Goal: Task Accomplishment & Management: Manage account settings

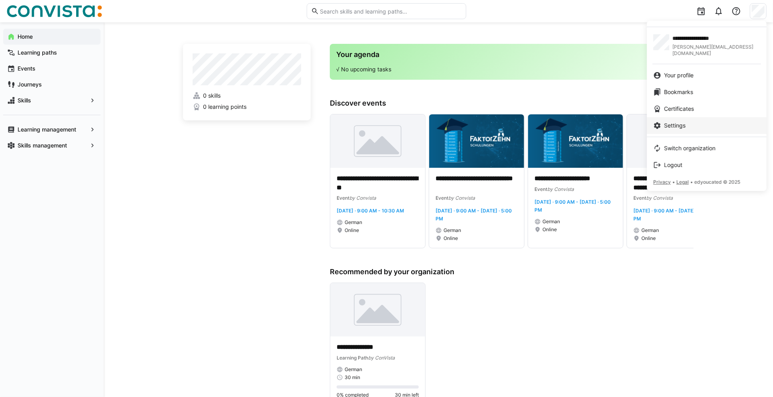
click at [676, 124] on link "Settings" at bounding box center [707, 125] width 120 height 17
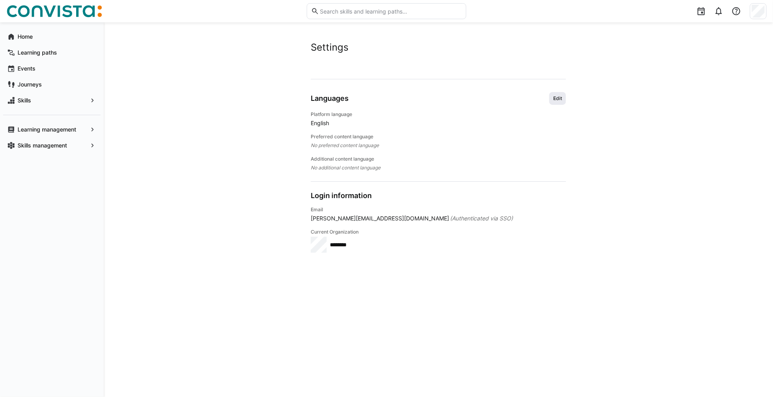
click at [556, 95] on span "Edit" at bounding box center [557, 98] width 10 height 6
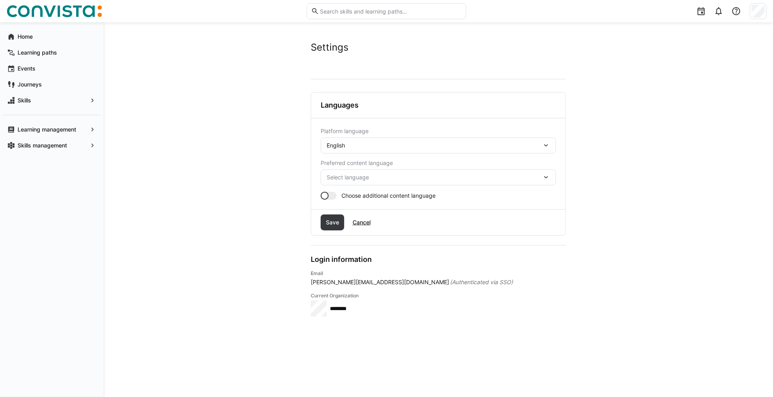
click at [401, 140] on div "English" at bounding box center [437, 146] width 235 height 16
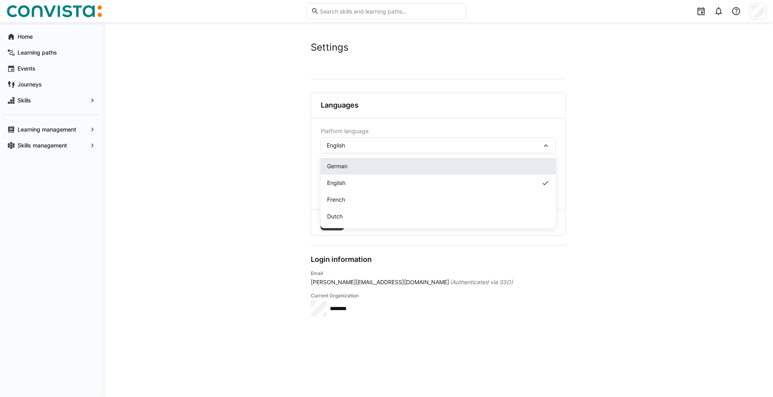
click at [338, 167] on span "German" at bounding box center [337, 166] width 20 height 8
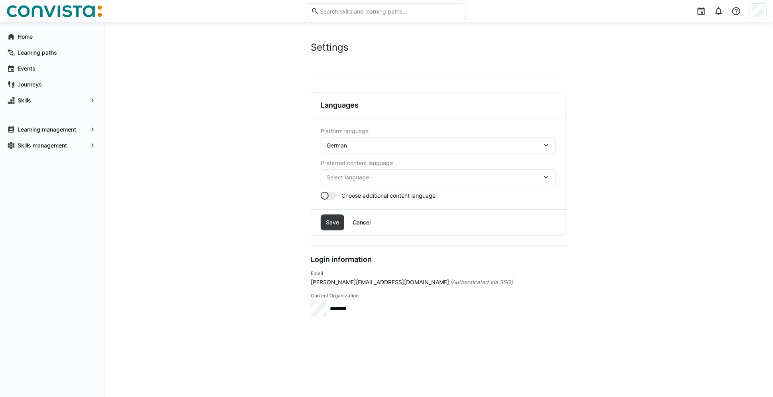
click at [366, 173] on div "Select language" at bounding box center [437, 177] width 235 height 16
click at [366, 173] on div "Select language German English French Dutch" at bounding box center [437, 177] width 235 height 16
click at [373, 179] on span "Select language" at bounding box center [433, 177] width 215 height 8
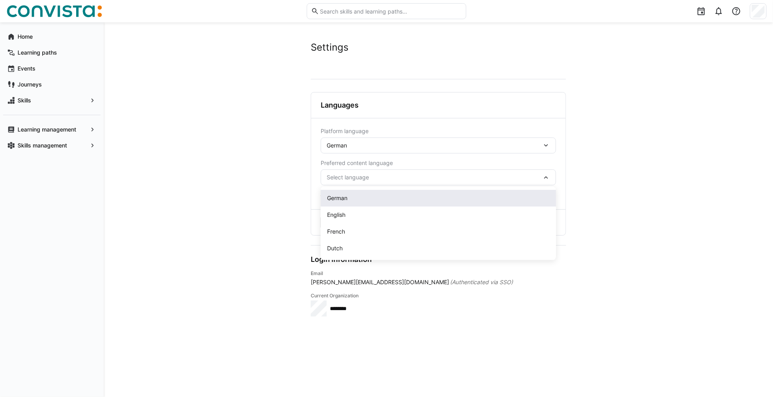
click at [337, 199] on span "German" at bounding box center [337, 198] width 20 height 8
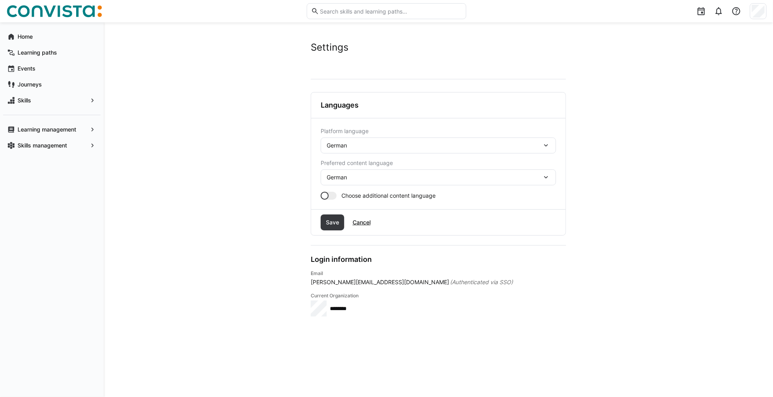
click at [328, 197] on div at bounding box center [328, 196] width 16 height 8
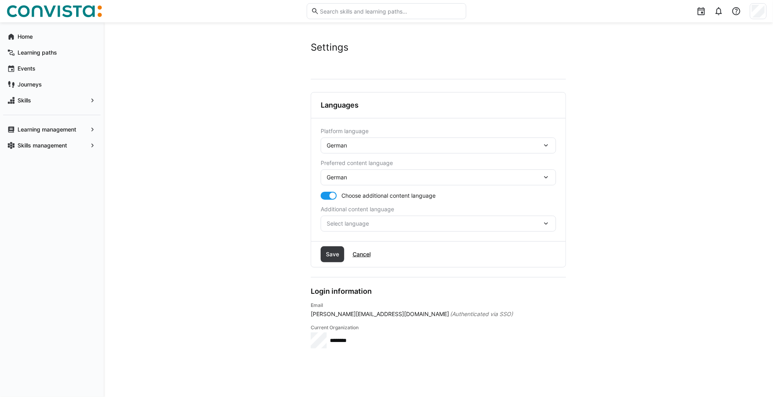
click at [365, 220] on span "Select language" at bounding box center [433, 224] width 215 height 8
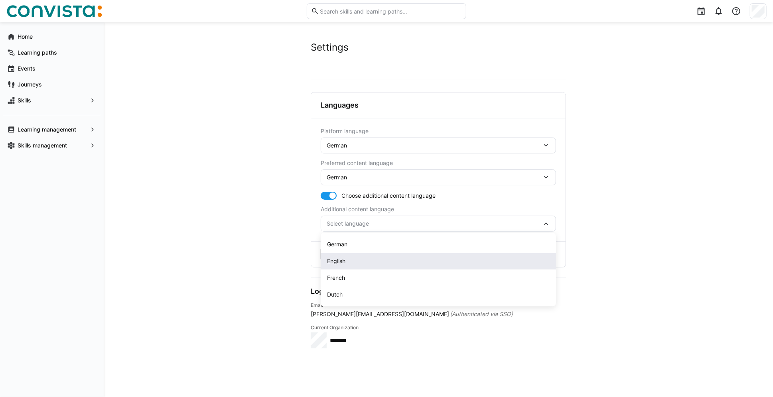
click at [356, 267] on div "English" at bounding box center [437, 261] width 235 height 17
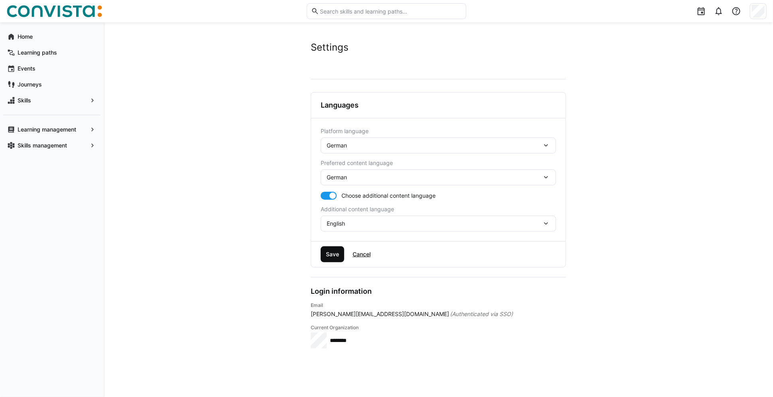
click at [330, 252] on span "Save" at bounding box center [332, 254] width 16 height 8
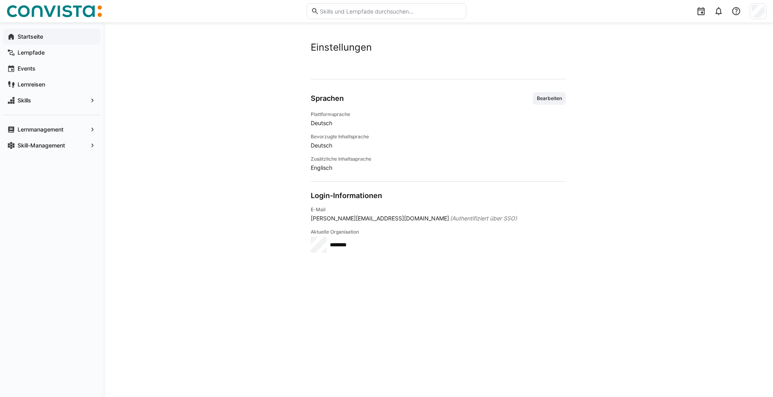
click at [0, 0] on app-navigation-label "Startseite" at bounding box center [0, 0] width 0 height 0
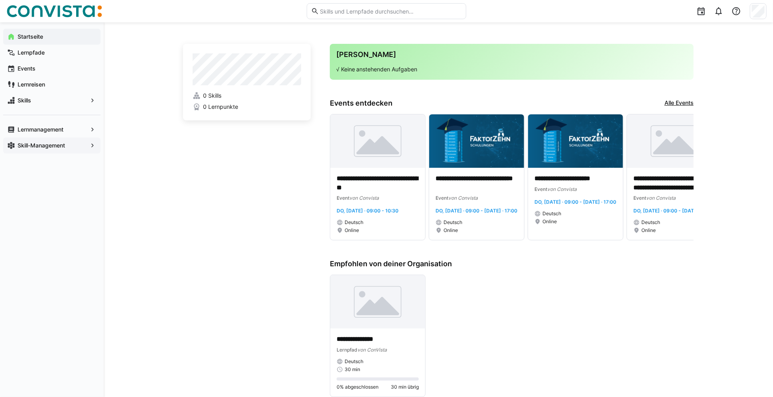
click at [0, 0] on app-navigation-label "Skill-Management" at bounding box center [0, 0] width 0 height 0
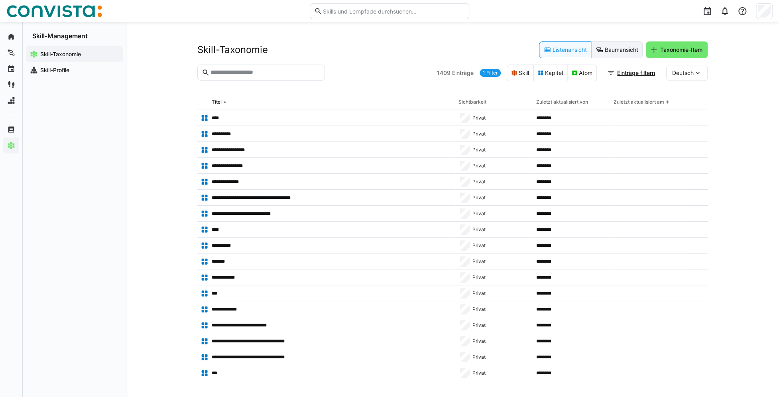
click at [623, 43] on eds-button-option "Baumansicht" at bounding box center [616, 49] width 51 height 17
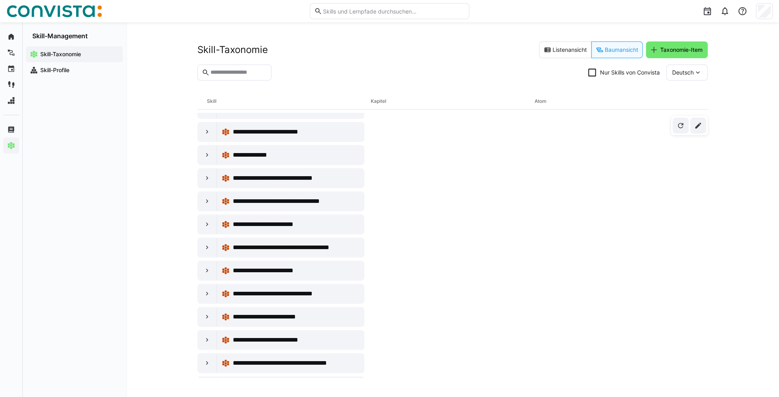
scroll to position [837, 0]
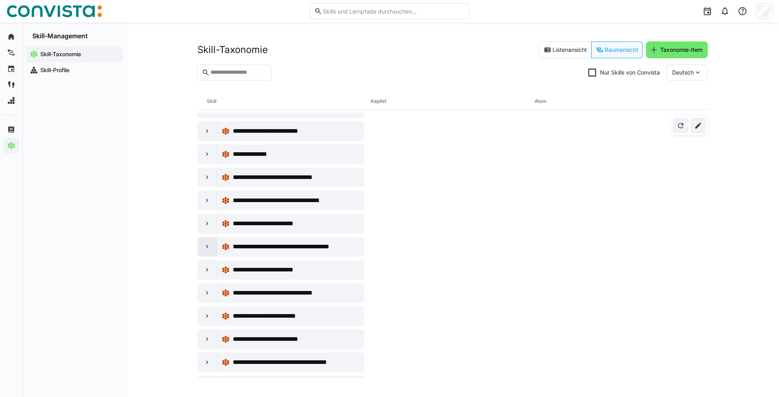
click at [211, 242] on div at bounding box center [207, 246] width 19 height 19
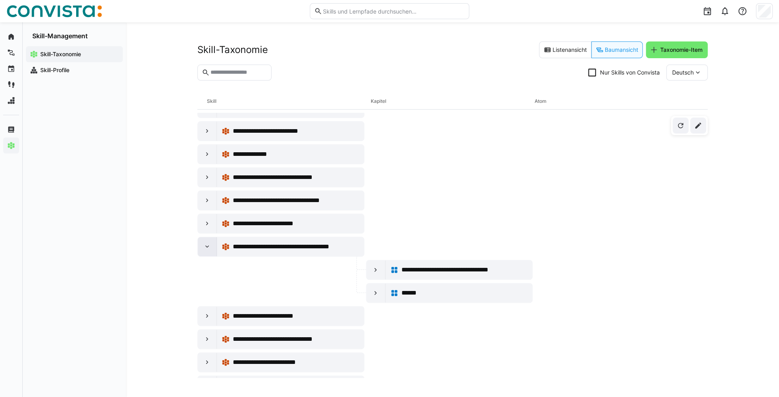
click at [206, 243] on eds-icon at bounding box center [207, 247] width 8 height 8
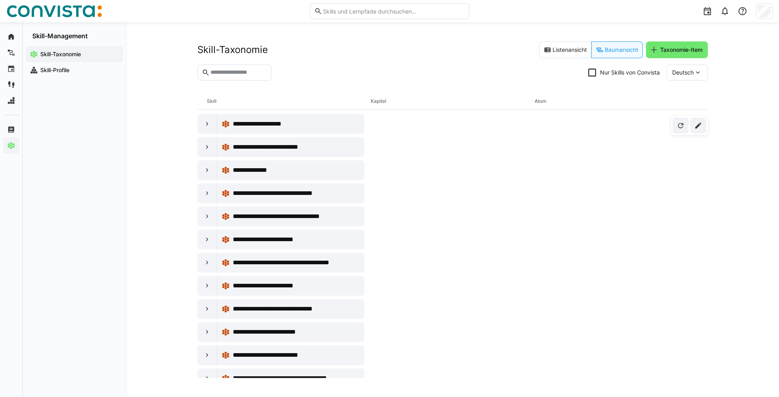
scroll to position [797, 0]
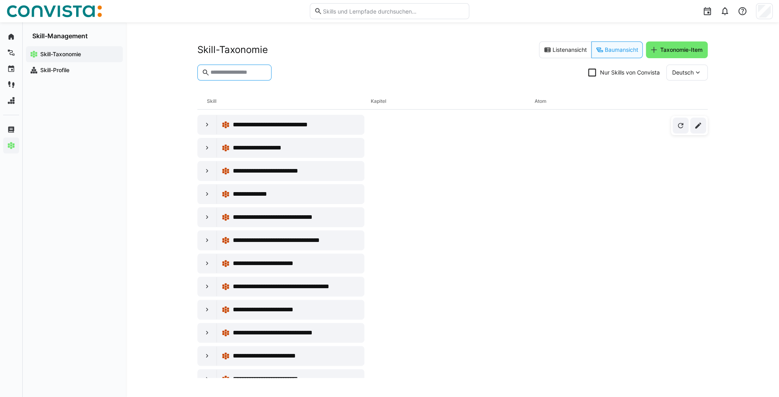
click at [267, 73] on input "text" at bounding box center [238, 72] width 57 height 7
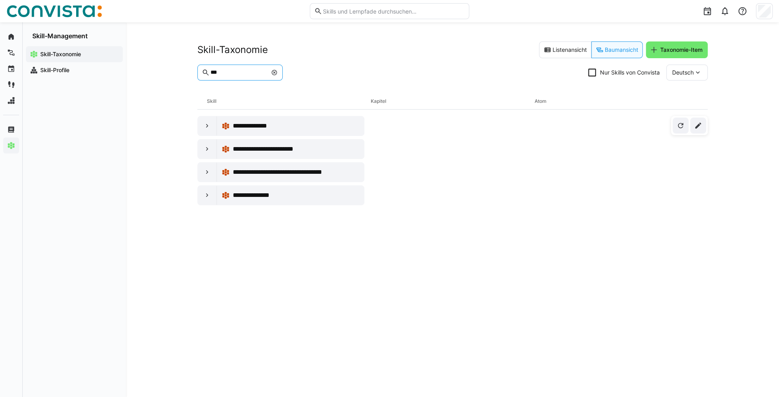
scroll to position [0, 0]
type input "***"
click at [208, 126] on eds-icon at bounding box center [207, 126] width 8 height 8
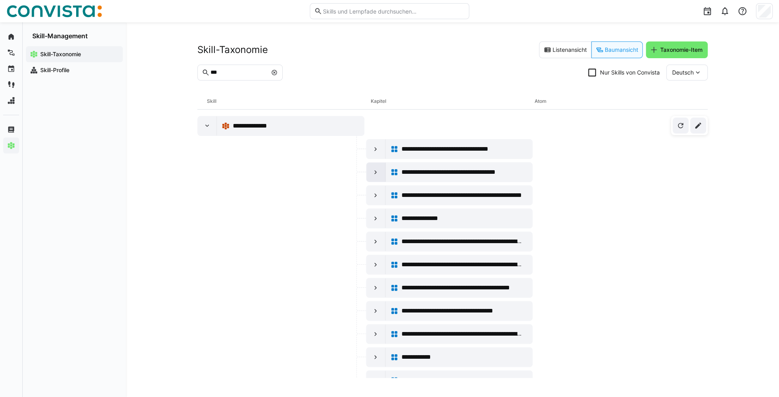
click at [376, 171] on eds-icon at bounding box center [376, 172] width 8 height 8
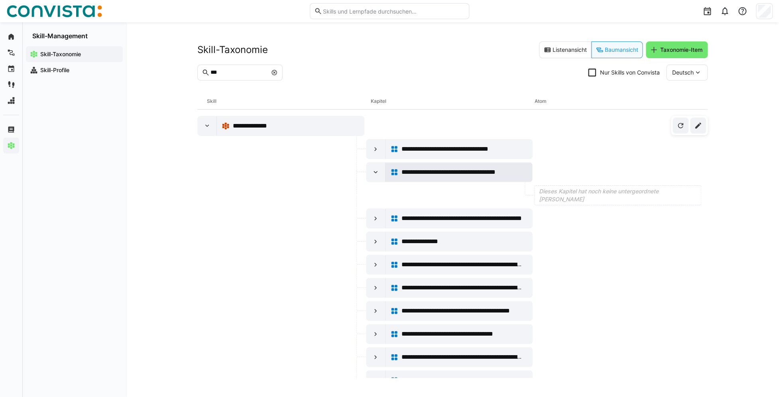
click at [434, 172] on span "**********" at bounding box center [461, 172] width 120 height 10
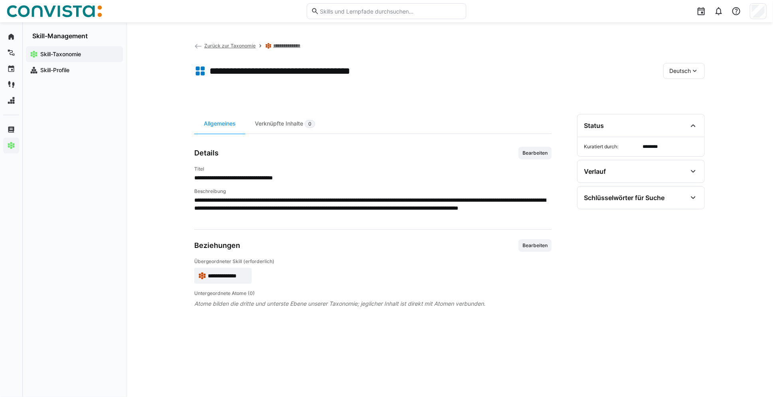
click at [701, 69] on div "Deutsch" at bounding box center [683, 71] width 41 height 16
click at [162, 167] on div "**********" at bounding box center [449, 209] width 647 height 375
click at [222, 49] on app-back-navigation "Zurück zur Taxonomie" at bounding box center [224, 45] width 61 height 9
click at [284, 45] on link "**********" at bounding box center [290, 46] width 34 height 6
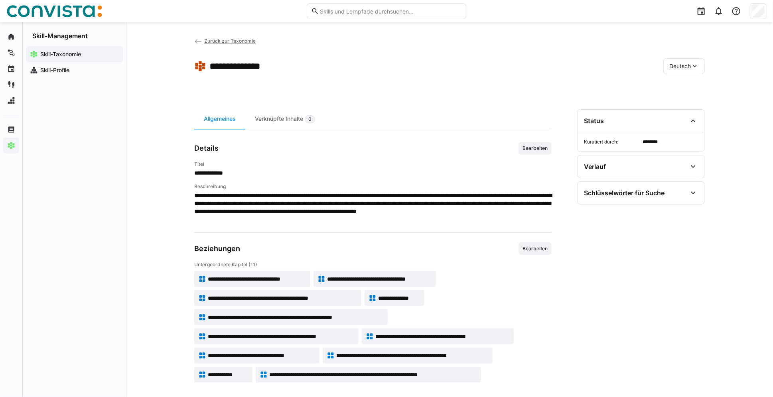
scroll to position [9, 0]
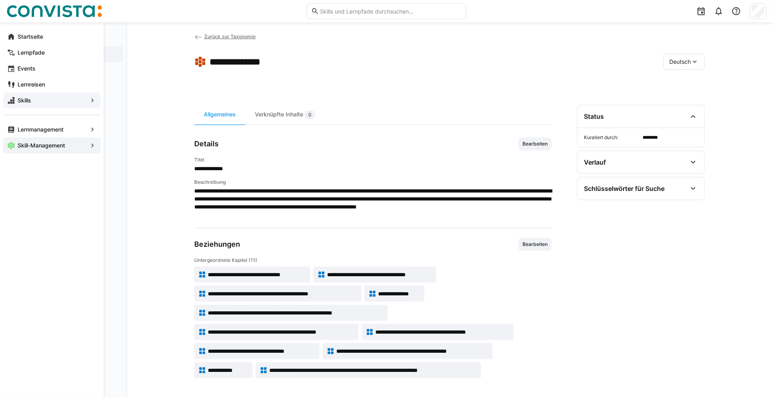
click at [16, 99] on span "Skills" at bounding box center [51, 100] width 71 height 8
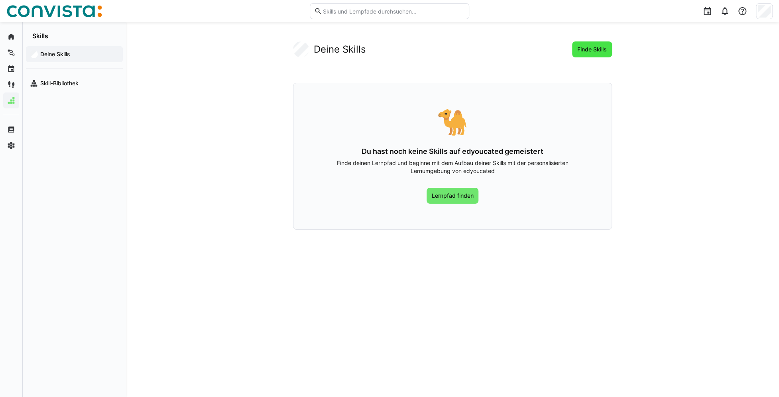
click at [600, 50] on span "Finde Skills" at bounding box center [592, 49] width 32 height 8
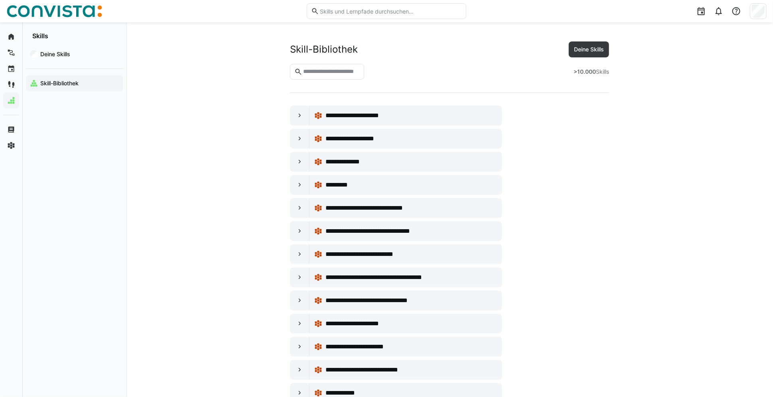
click at [337, 72] on input "text" at bounding box center [330, 71] width 57 height 7
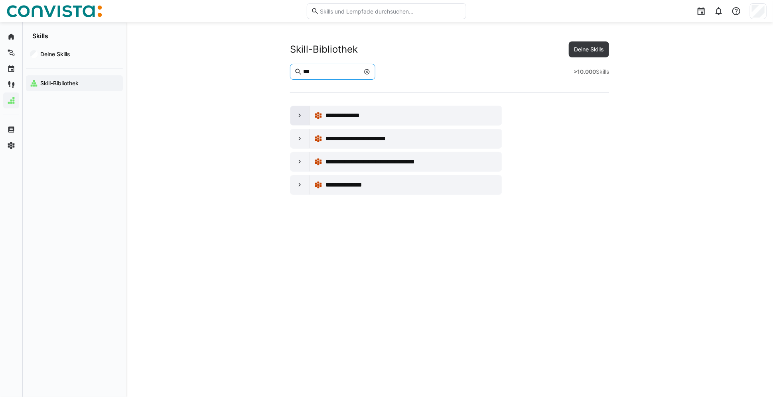
type input "***"
click at [299, 115] on eds-icon at bounding box center [300, 116] width 8 height 8
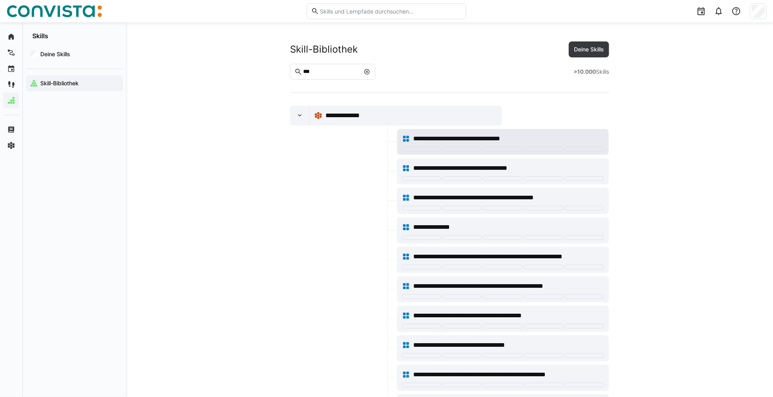
click at [492, 137] on span "**********" at bounding box center [469, 139] width 112 height 10
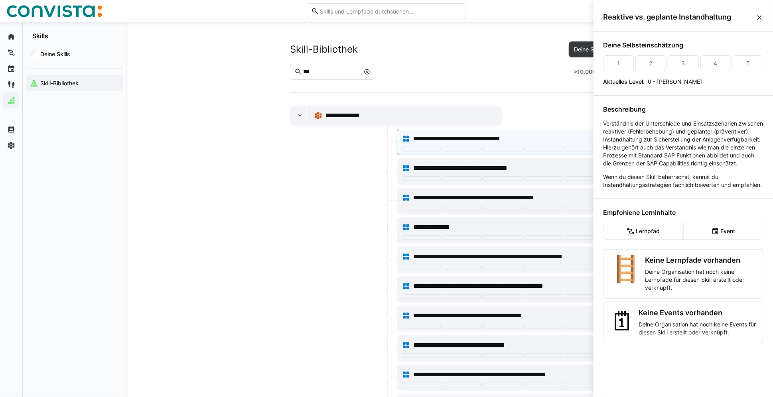
click at [759, 17] on eds-icon at bounding box center [759, 18] width 8 height 8
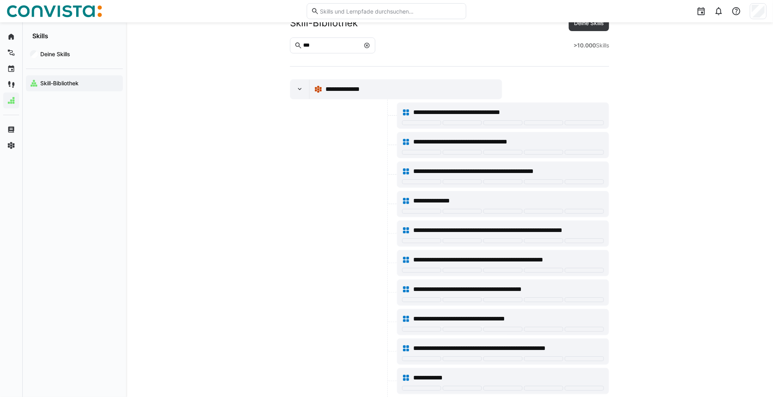
scroll to position [19, 0]
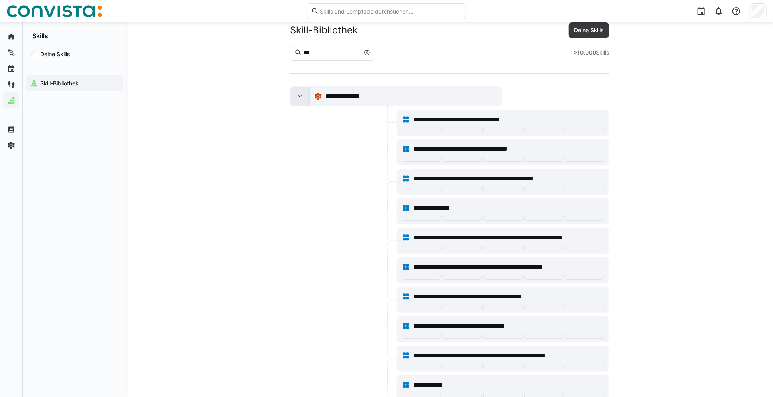
click at [300, 94] on eds-icon at bounding box center [300, 96] width 8 height 8
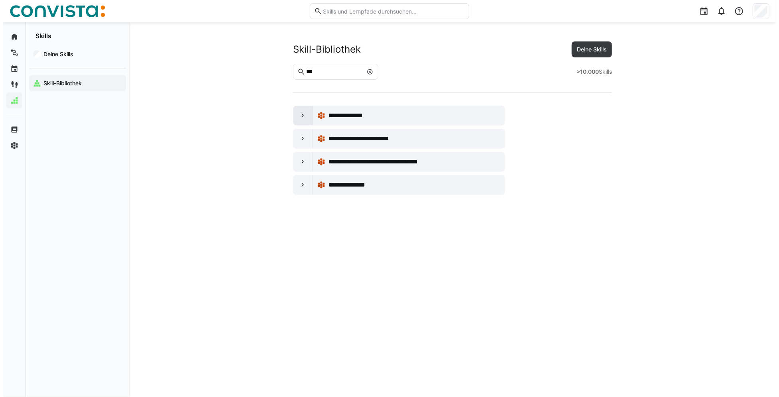
scroll to position [0, 0]
click at [301, 135] on eds-icon at bounding box center [300, 139] width 8 height 8
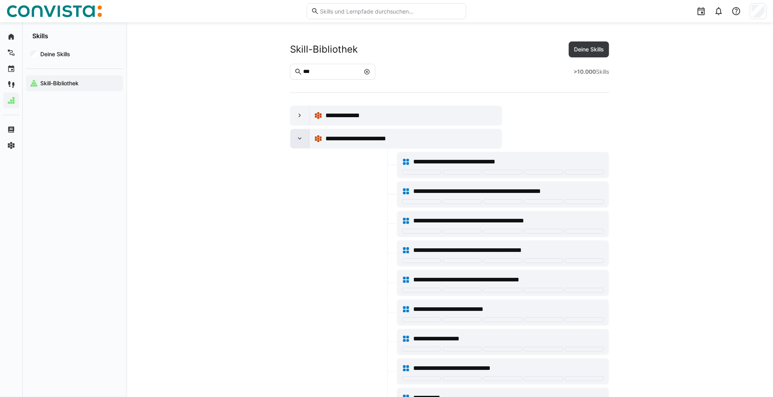
click at [301, 135] on eds-icon at bounding box center [300, 139] width 8 height 8
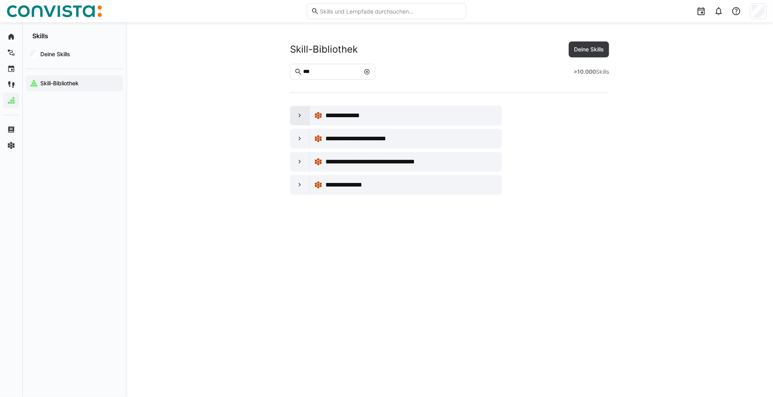
click at [301, 117] on eds-icon at bounding box center [300, 116] width 8 height 8
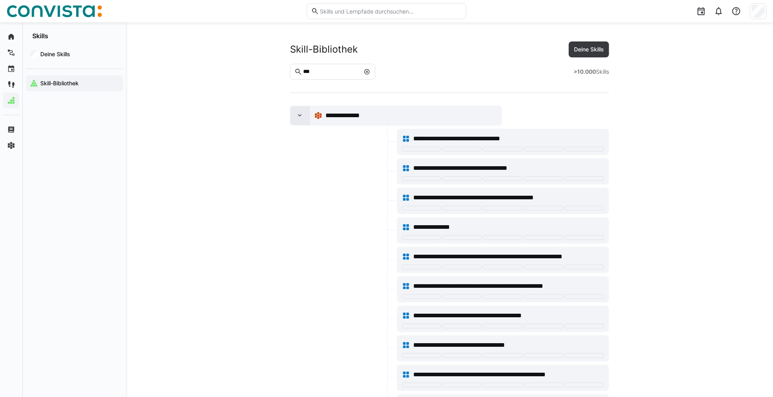
click at [300, 121] on div at bounding box center [299, 115] width 19 height 19
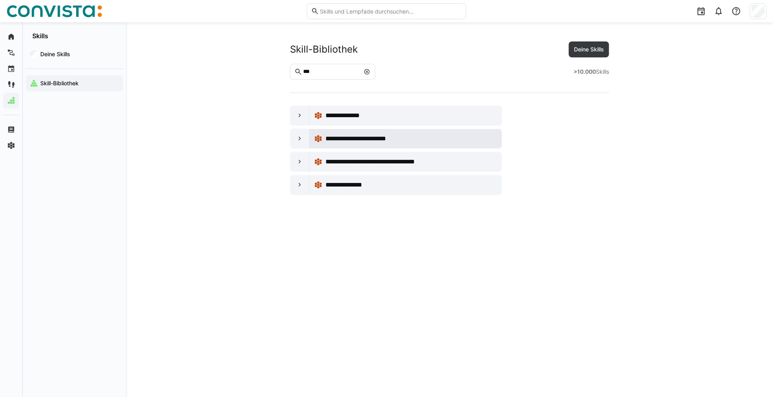
click at [338, 141] on span "**********" at bounding box center [367, 139] width 84 height 10
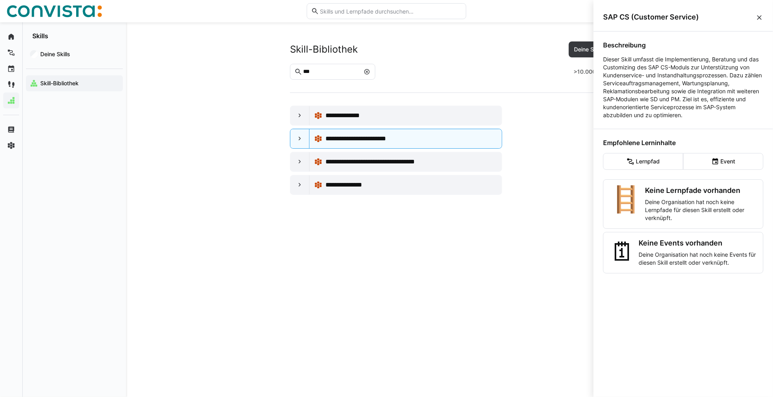
click at [758, 17] on eds-icon at bounding box center [759, 18] width 8 height 8
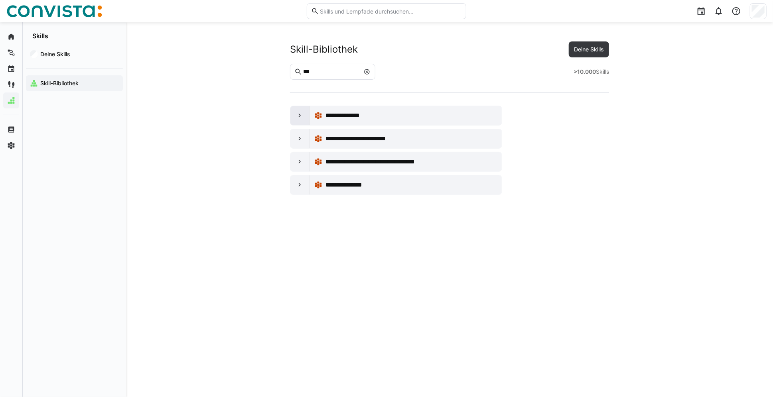
click at [297, 113] on eds-icon at bounding box center [300, 116] width 8 height 8
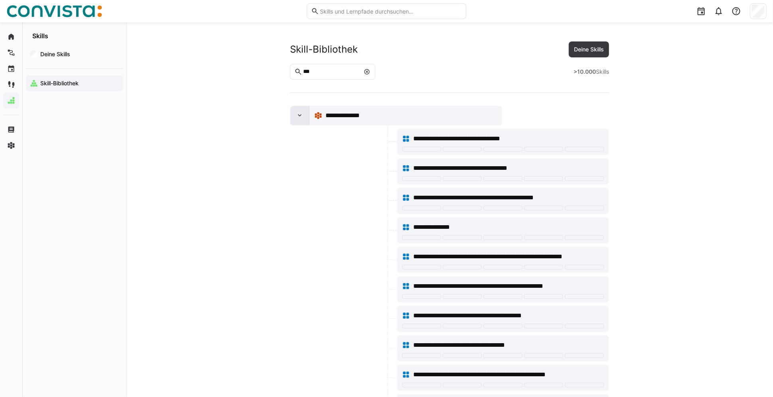
click at [297, 113] on eds-icon at bounding box center [300, 116] width 8 height 8
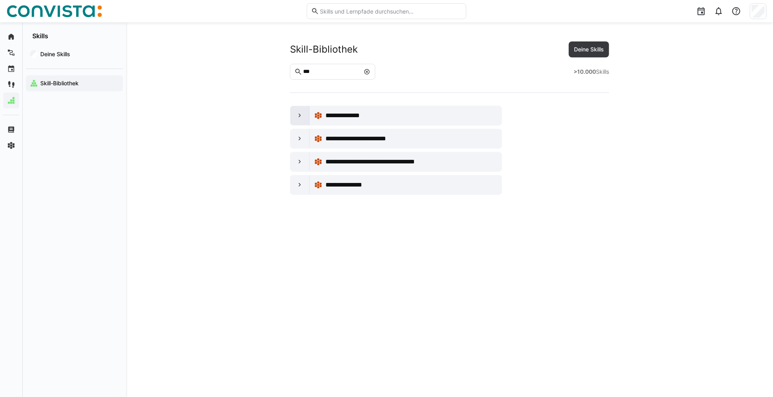
click at [299, 117] on eds-icon at bounding box center [300, 116] width 8 height 8
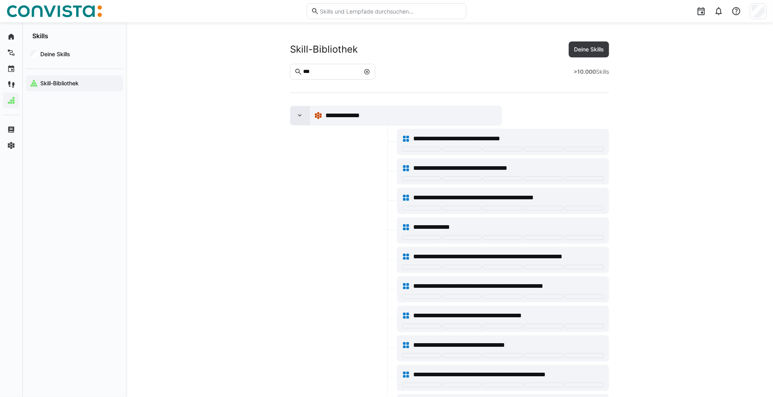
click at [304, 115] on div at bounding box center [299, 115] width 19 height 19
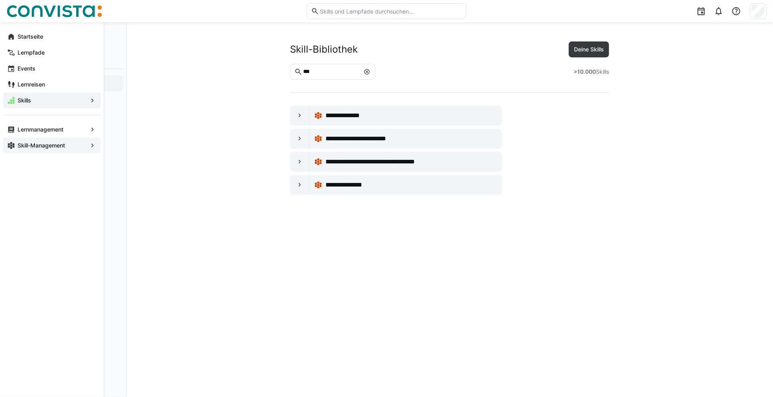
click at [0, 0] on app-navigation-label "Skill-Management" at bounding box center [0, 0] width 0 height 0
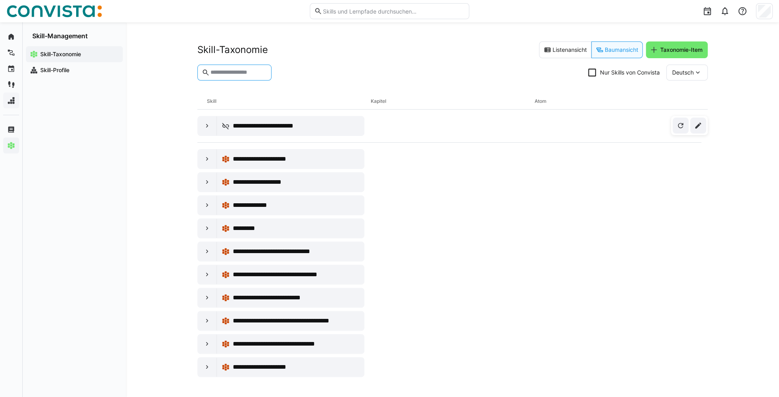
click at [238, 75] on input "text" at bounding box center [238, 72] width 57 height 7
type input "***"
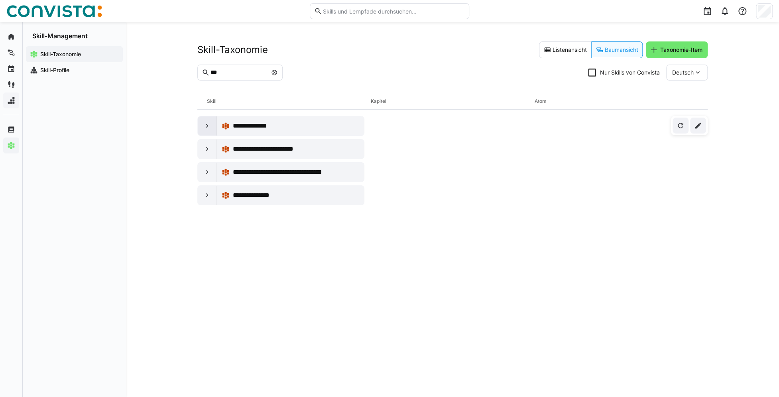
click at [207, 127] on eds-icon at bounding box center [207, 126] width 8 height 8
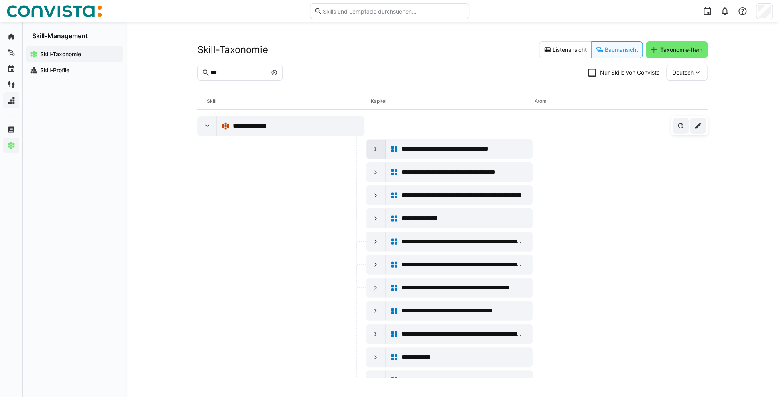
click at [374, 147] on eds-icon at bounding box center [376, 149] width 8 height 8
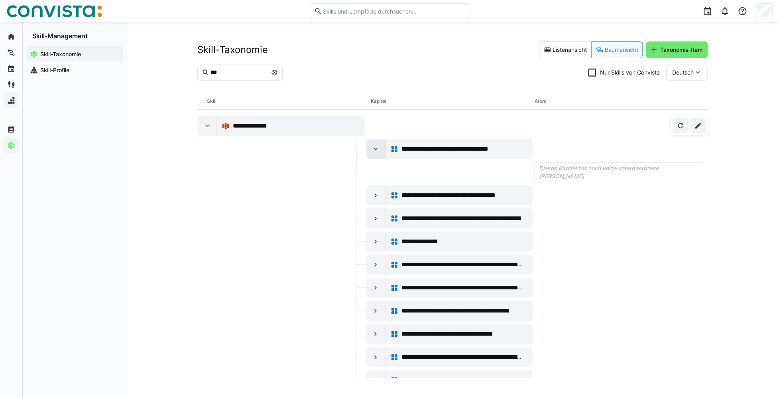
click at [372, 150] on eds-icon at bounding box center [376, 149] width 8 height 8
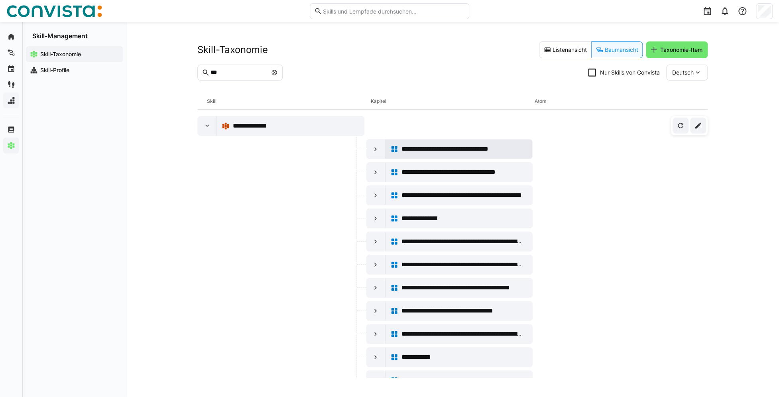
click at [461, 148] on span "**********" at bounding box center [457, 149] width 112 height 10
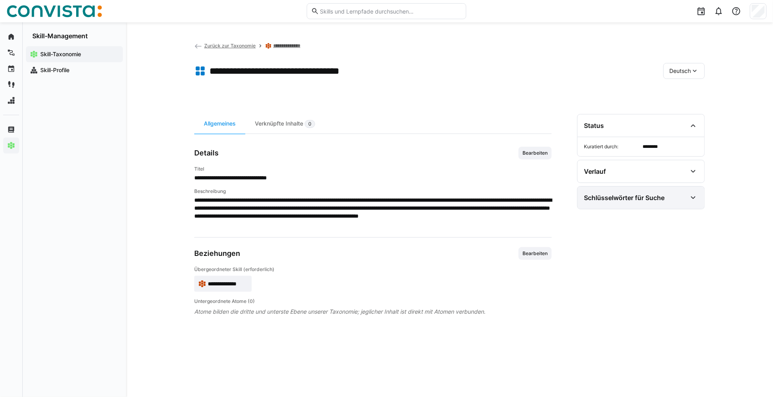
click at [682, 196] on div "Schlüsselwörter für Suche" at bounding box center [635, 198] width 103 height 10
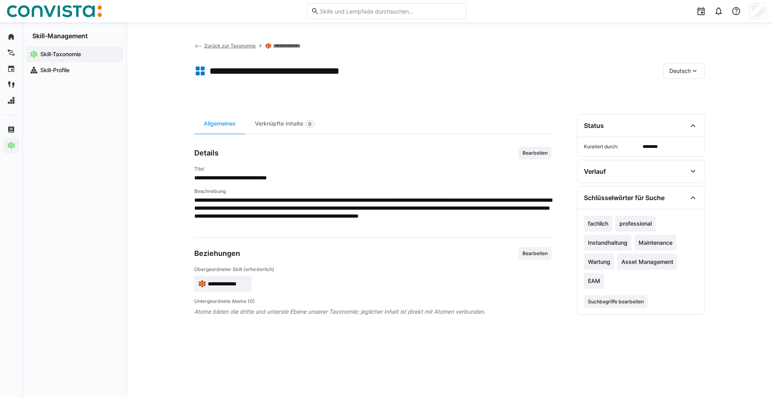
click at [281, 44] on link "**********" at bounding box center [290, 46] width 34 height 6
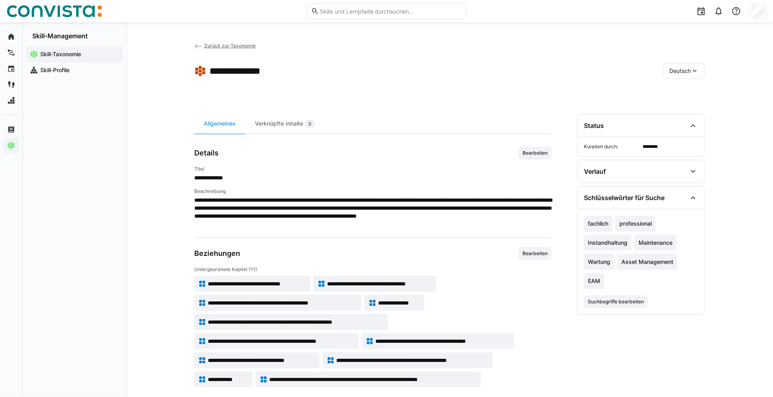
click at [212, 46] on span "Zurück zur Taxonomie" at bounding box center [229, 46] width 51 height 6
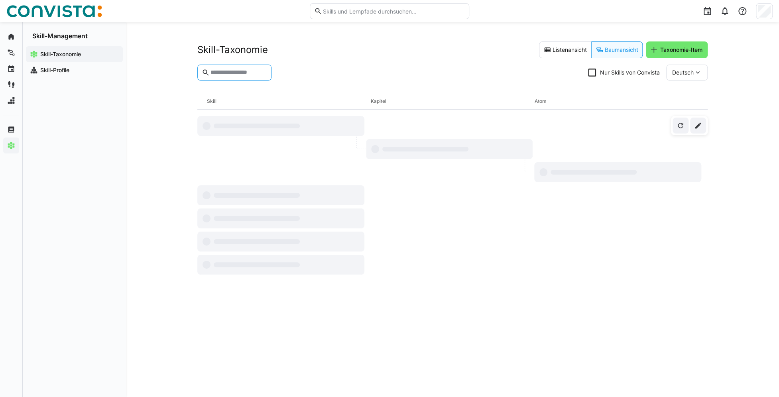
click at [243, 73] on input "text" at bounding box center [238, 72] width 57 height 7
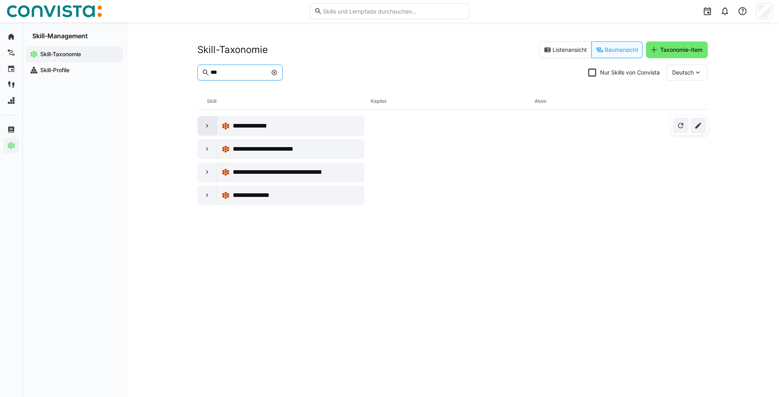
type input "***"
click at [207, 122] on eds-icon at bounding box center [207, 126] width 8 height 8
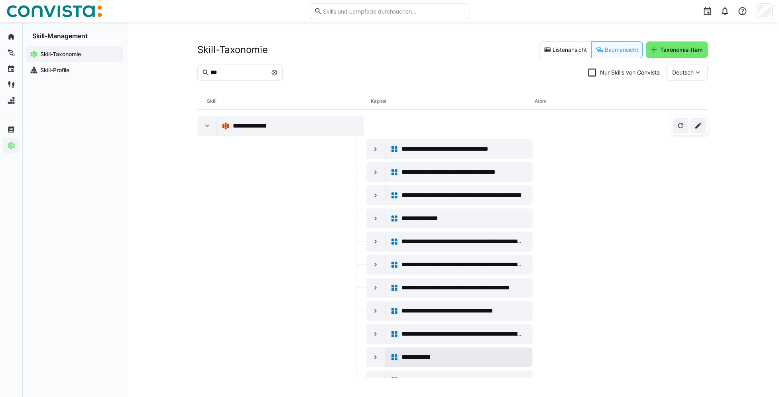
click at [399, 354] on div "**********" at bounding box center [459, 357] width 138 height 16
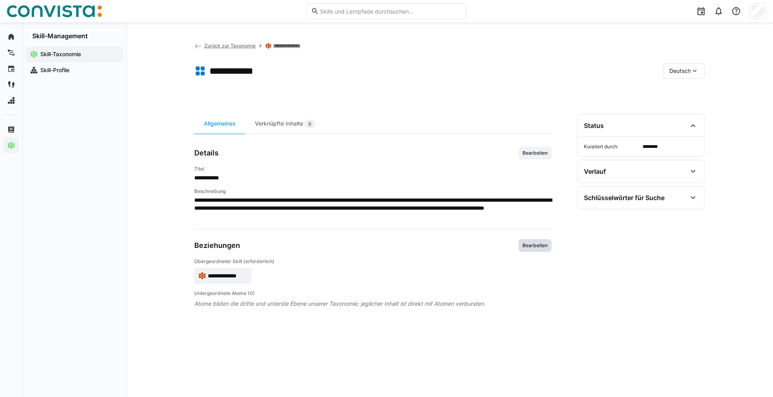
click at [539, 246] on span "Bearbeiten" at bounding box center [534, 245] width 27 height 6
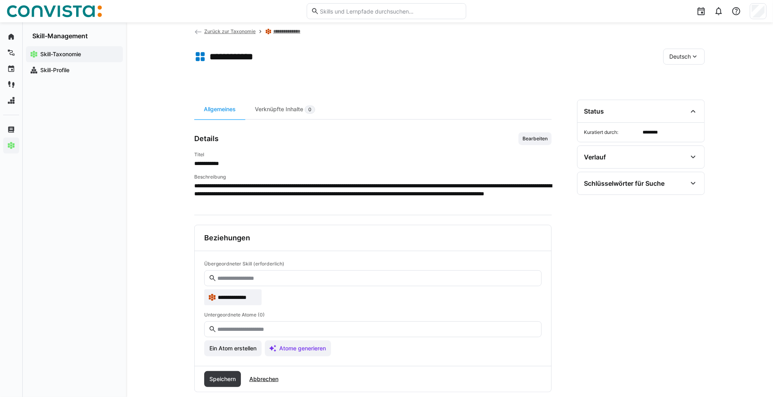
scroll to position [28, 0]
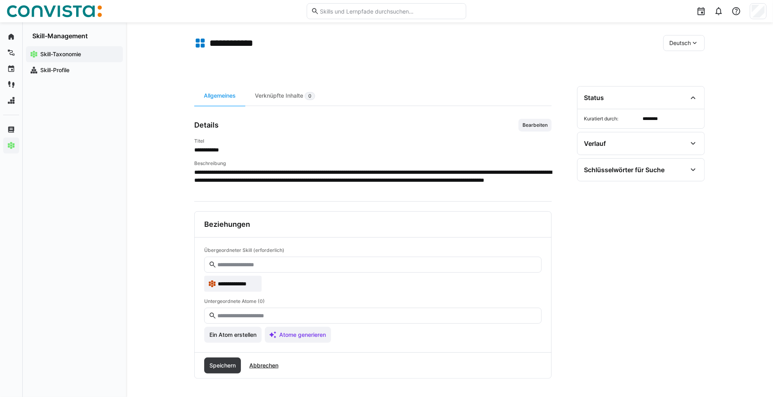
click at [256, 264] on input "text" at bounding box center [376, 264] width 320 height 7
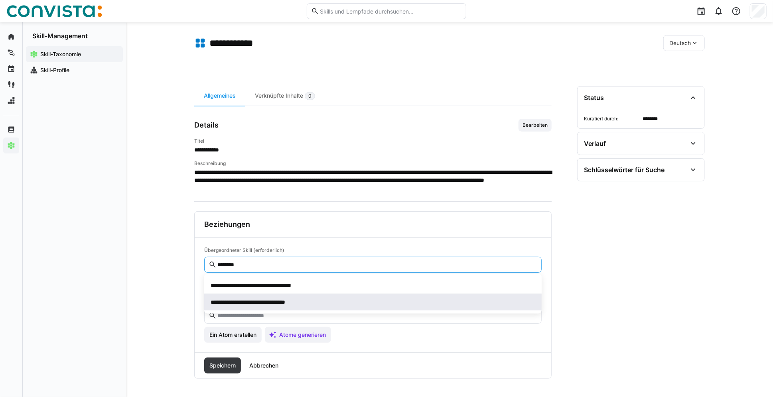
type input "********"
click at [306, 304] on span "**********" at bounding box center [265, 302] width 110 height 8
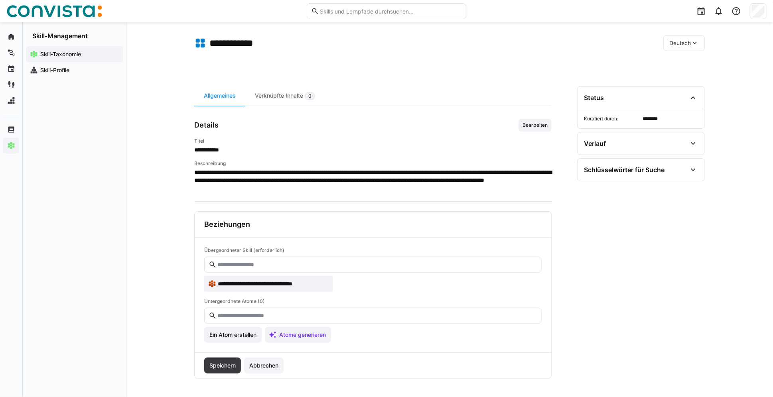
click at [267, 364] on span "Abbrechen" at bounding box center [263, 366] width 31 height 8
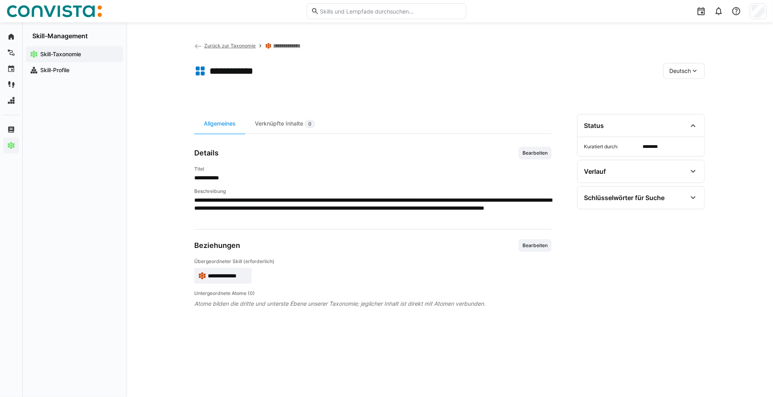
click at [225, 47] on span "Zurück zur Taxonomie" at bounding box center [229, 46] width 51 height 6
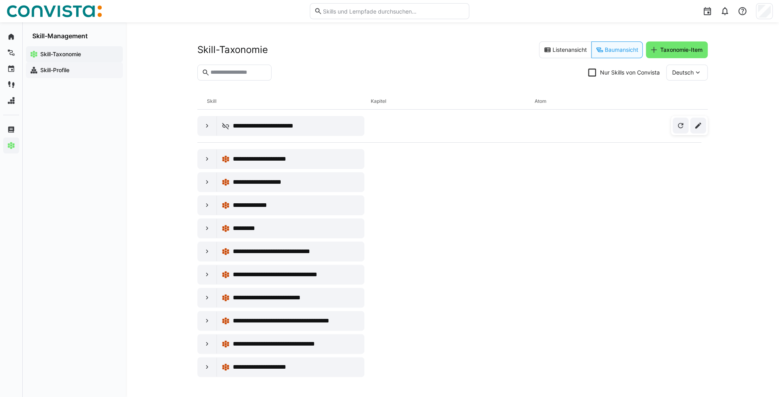
click at [0, 0] on app-navigation-label "Skill-Profile" at bounding box center [0, 0] width 0 height 0
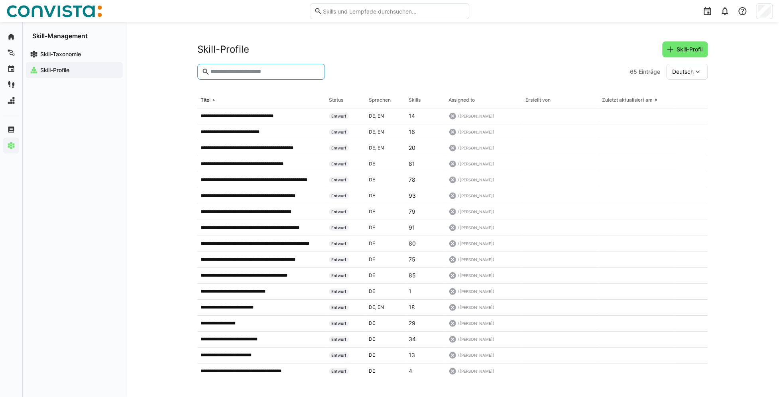
click at [238, 73] on input "text" at bounding box center [265, 71] width 111 height 7
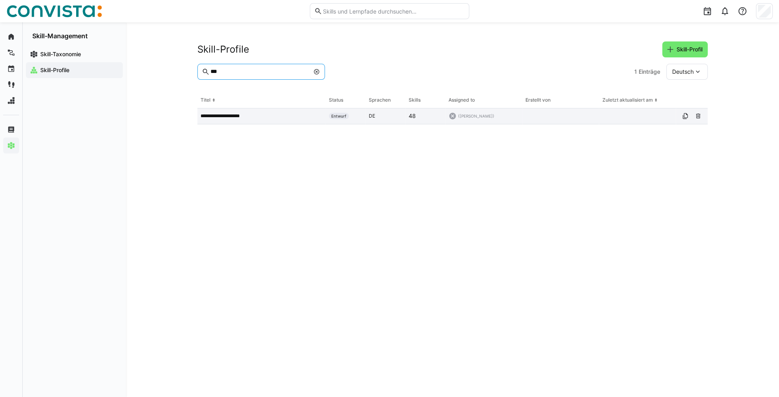
type input "***"
click at [238, 117] on p "**********" at bounding box center [227, 116] width 52 height 6
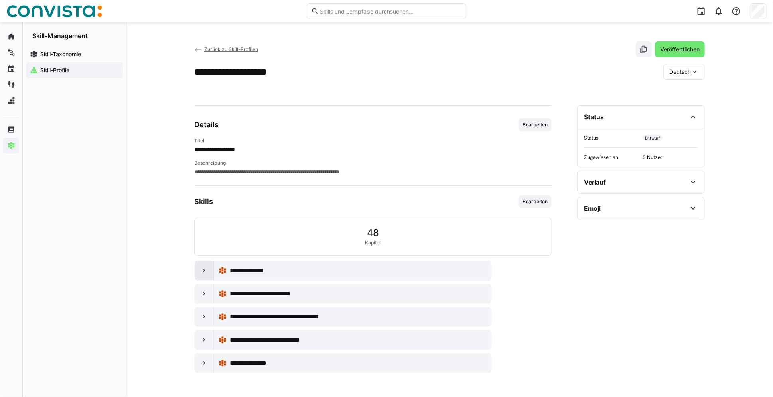
click at [208, 271] on div at bounding box center [204, 270] width 19 height 19
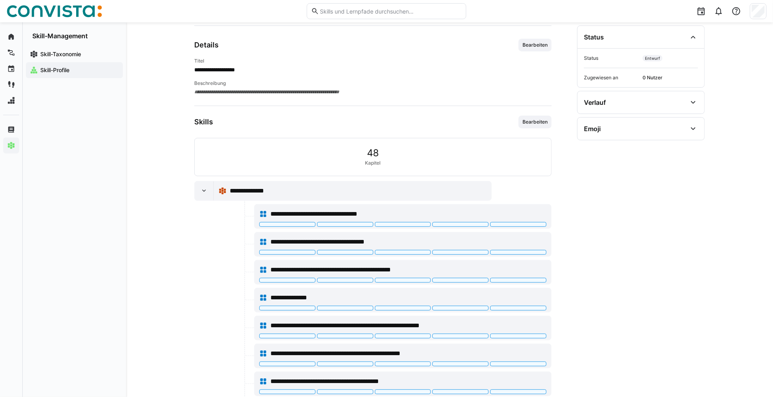
scroll to position [59, 0]
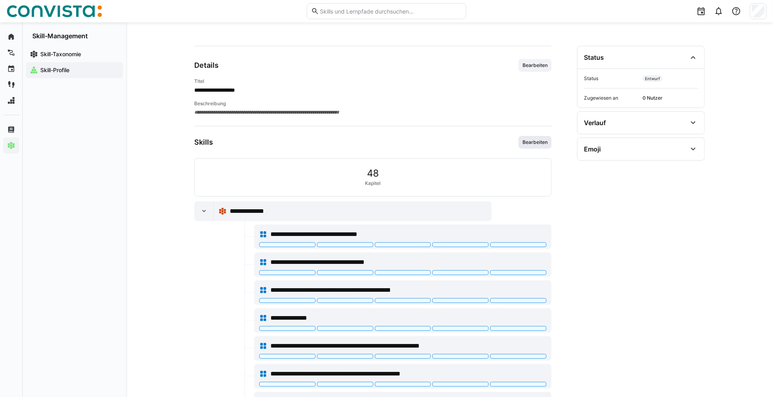
click at [526, 146] on span "Bearbeiten" at bounding box center [534, 142] width 33 height 13
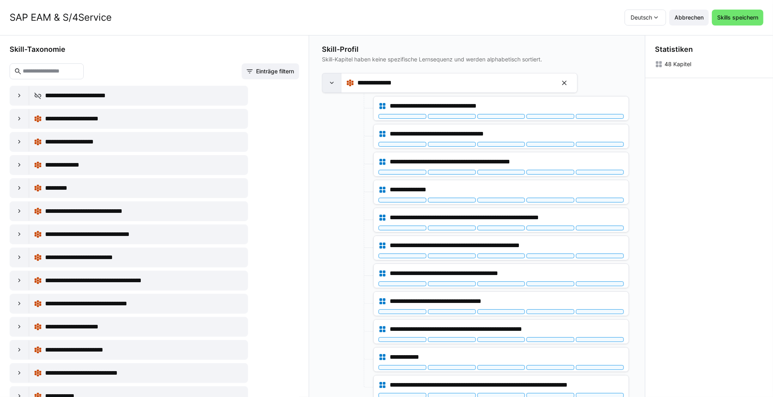
click at [332, 86] on eds-icon at bounding box center [332, 83] width 8 height 8
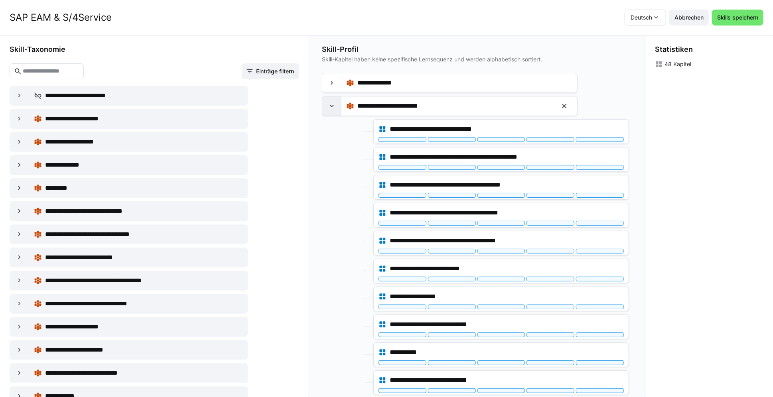
click at [338, 103] on div at bounding box center [331, 105] width 19 height 19
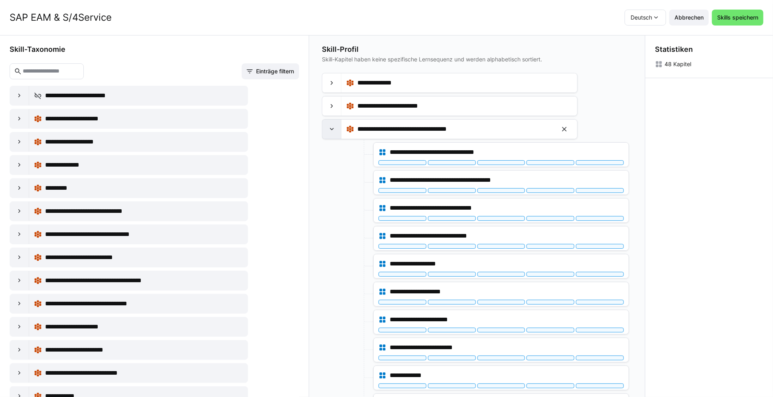
click at [337, 124] on div at bounding box center [331, 129] width 19 height 19
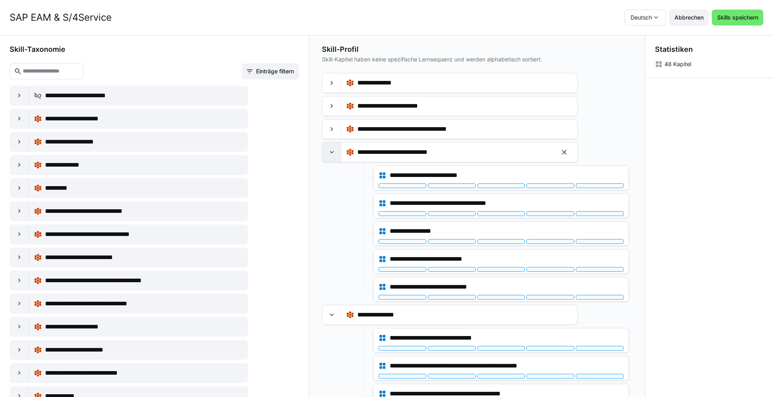
click at [336, 154] on eds-icon at bounding box center [332, 152] width 8 height 8
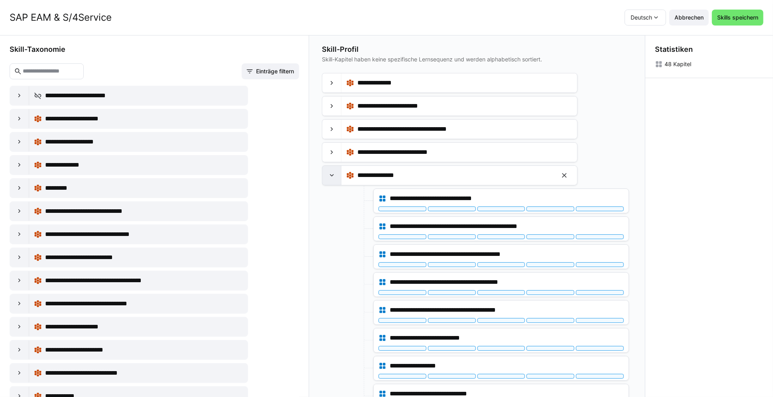
click at [337, 175] on div at bounding box center [331, 175] width 19 height 19
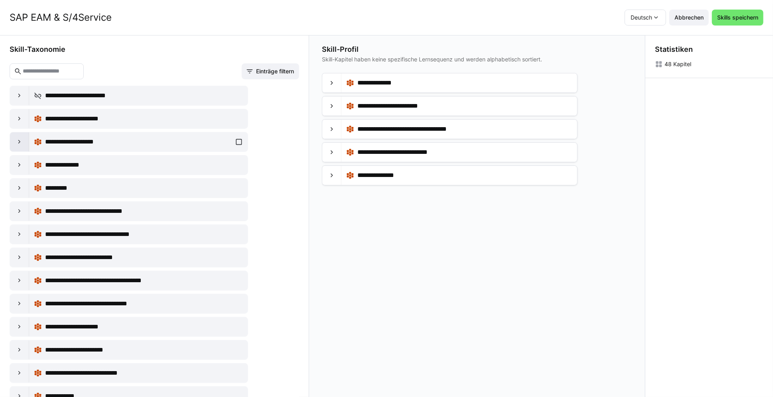
click at [20, 142] on eds-icon at bounding box center [20, 142] width 8 height 8
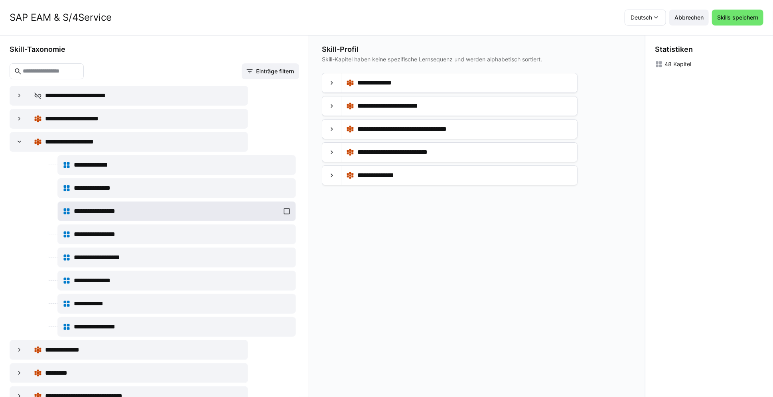
click at [283, 211] on div "**********" at bounding box center [177, 211] width 228 height 16
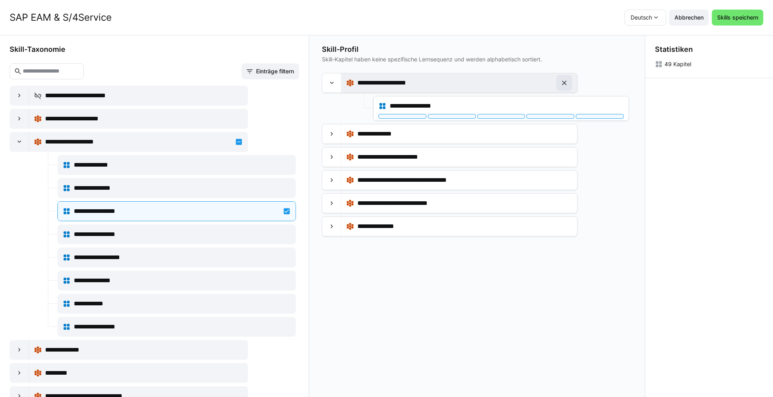
click at [568, 81] on eds-icon at bounding box center [564, 83] width 8 height 8
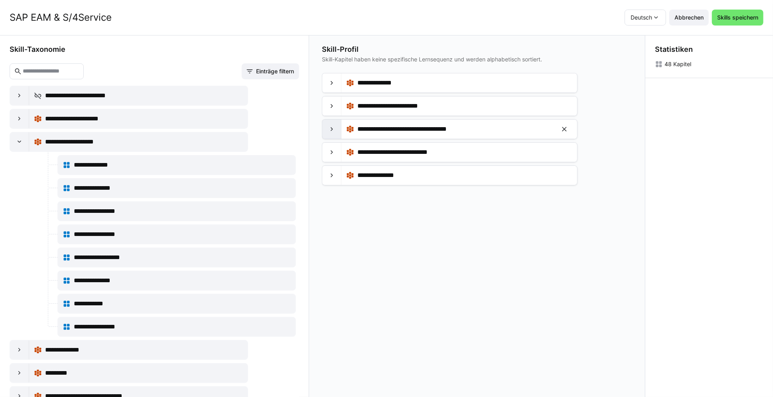
click at [328, 129] on div at bounding box center [331, 129] width 19 height 19
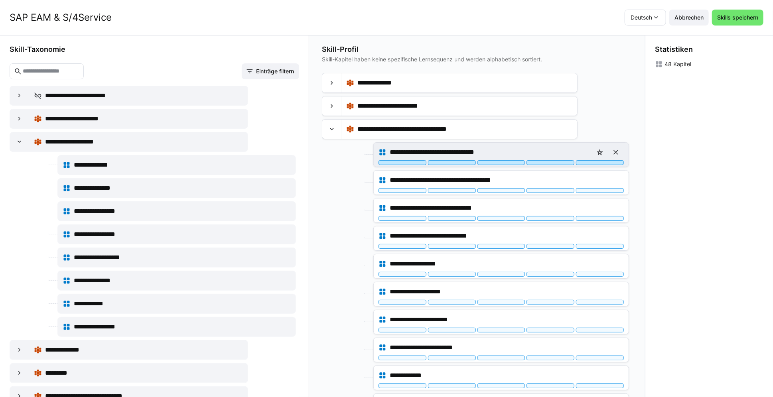
click at [602, 160] on div at bounding box center [600, 162] width 48 height 5
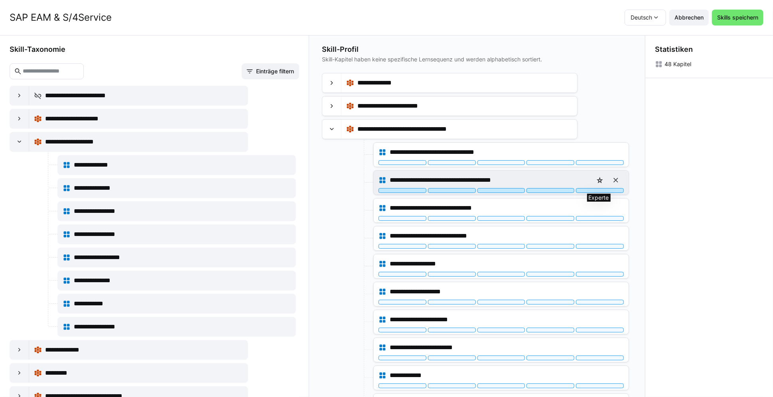
click at [606, 189] on div at bounding box center [600, 190] width 48 height 5
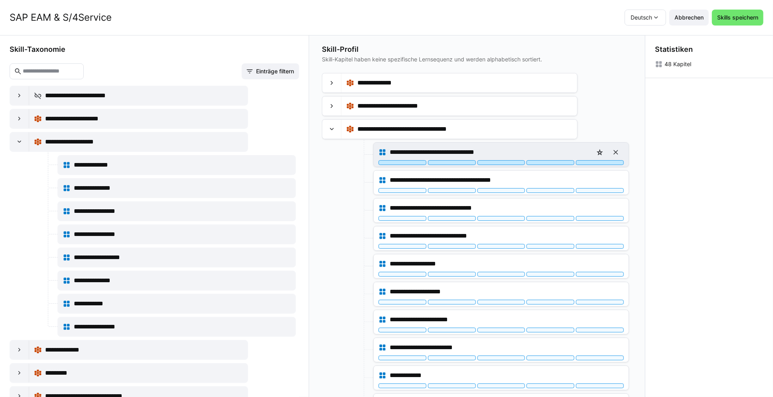
click at [601, 161] on div at bounding box center [600, 162] width 48 height 5
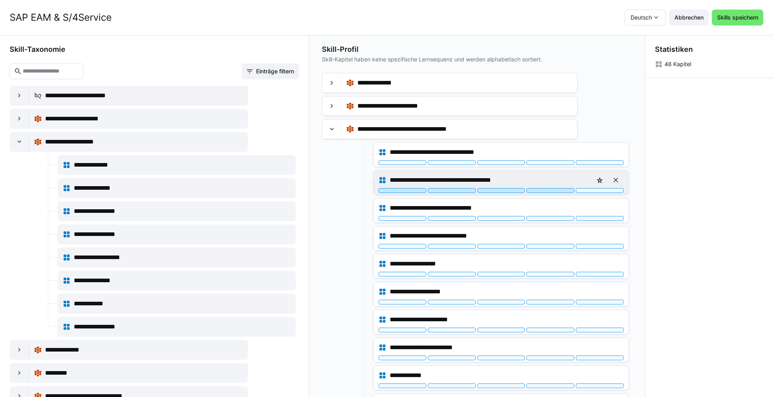
click at [556, 191] on div at bounding box center [550, 190] width 48 height 5
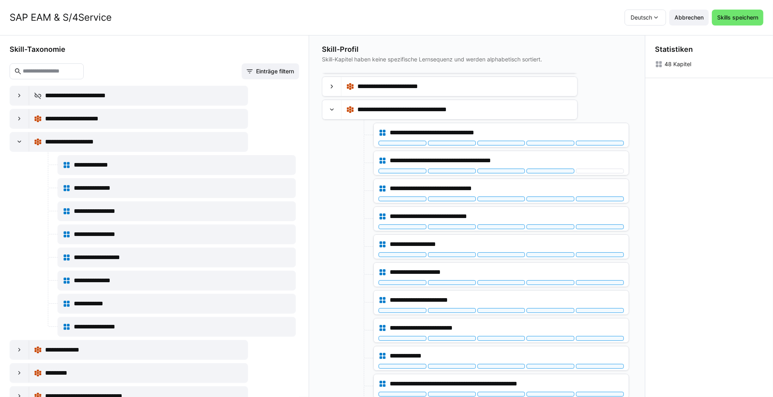
scroll to position [0, 0]
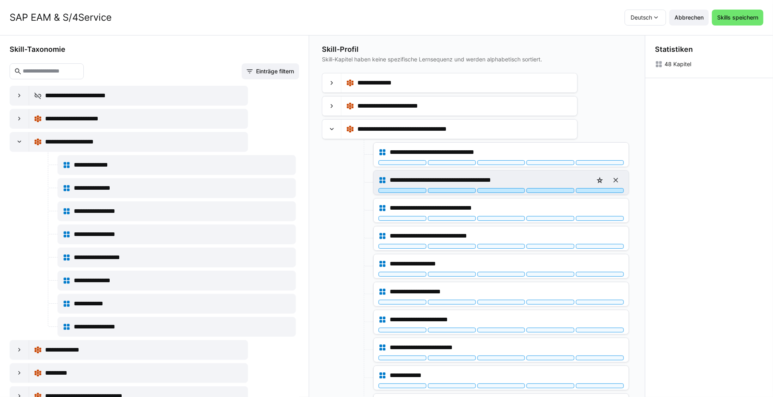
click at [602, 188] on div at bounding box center [600, 190] width 48 height 5
click at [511, 190] on div at bounding box center [501, 190] width 48 height 5
click at [595, 190] on div at bounding box center [600, 190] width 48 height 5
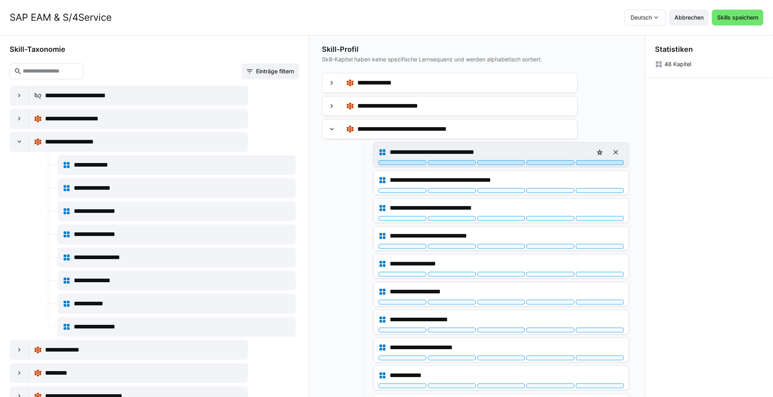
click at [603, 161] on div at bounding box center [600, 162] width 48 height 5
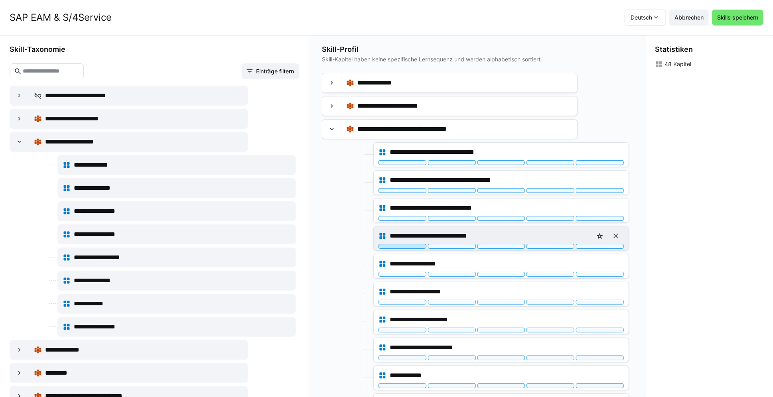
click at [414, 244] on div at bounding box center [402, 246] width 48 height 5
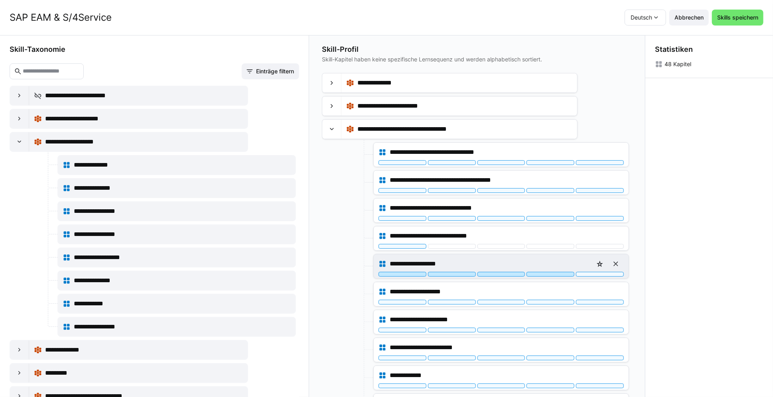
click at [552, 272] on div at bounding box center [550, 274] width 48 height 5
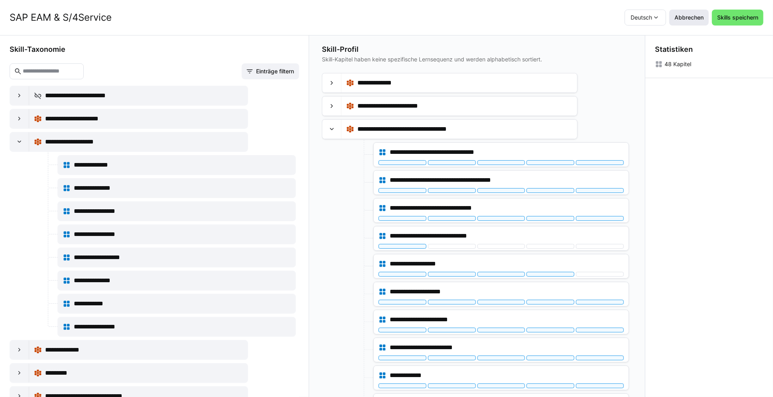
click at [695, 17] on span "Abbrechen" at bounding box center [688, 18] width 31 height 8
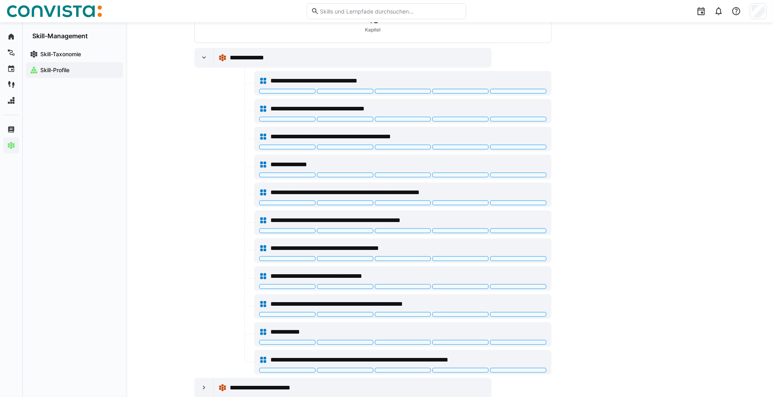
scroll to position [199, 0]
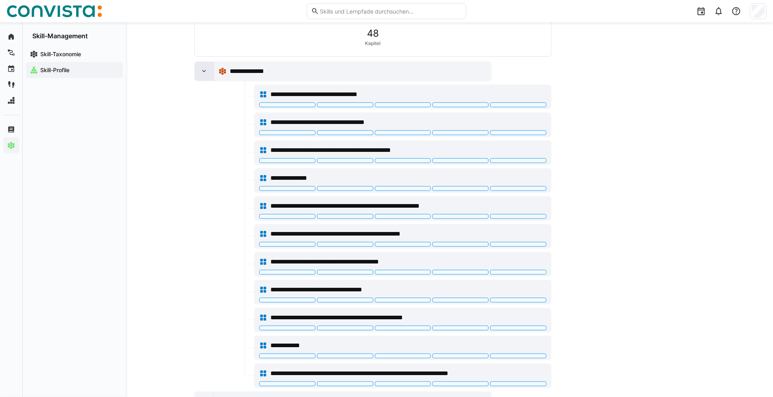
click at [207, 71] on eds-icon at bounding box center [204, 71] width 8 height 8
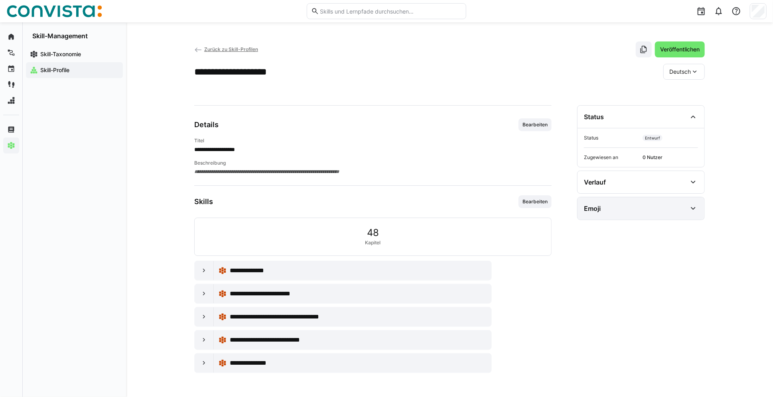
click at [691, 207] on eds-icon at bounding box center [693, 209] width 10 height 10
click at [207, 361] on eds-icon at bounding box center [204, 363] width 8 height 8
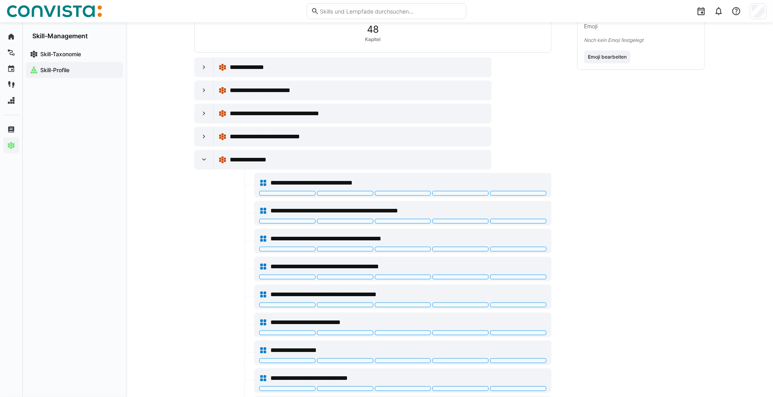
scroll to position [191, 0]
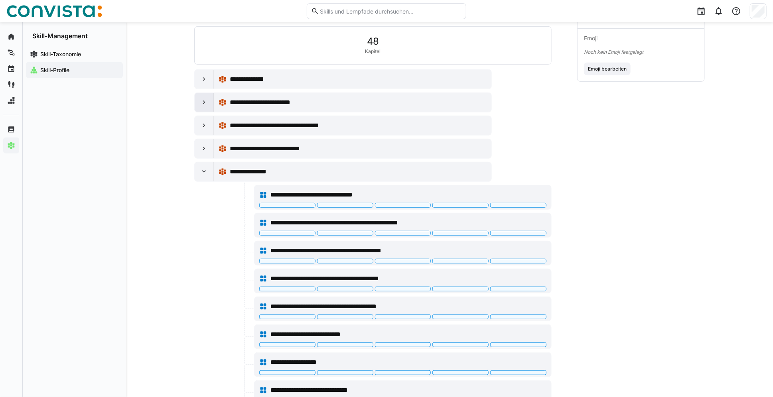
click at [203, 101] on eds-icon at bounding box center [204, 102] width 8 height 8
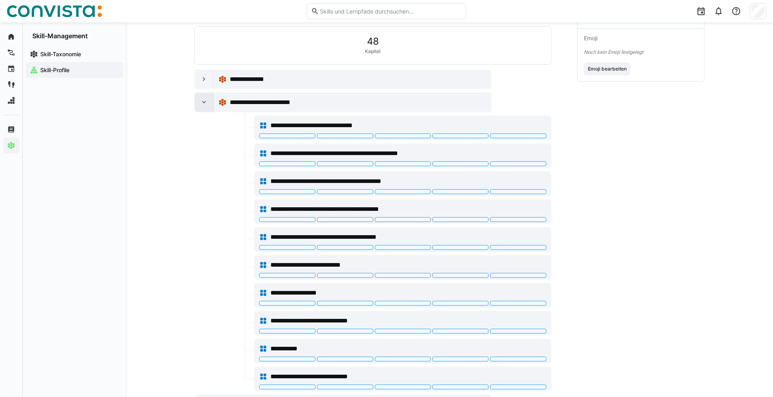
click at [208, 98] on eds-icon at bounding box center [204, 102] width 8 height 8
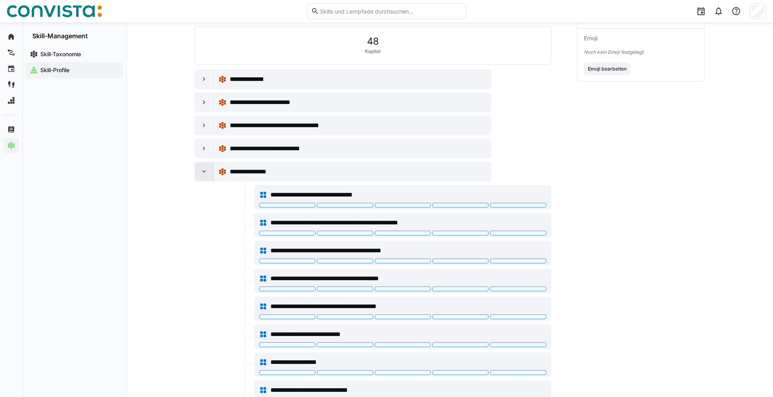
click at [207, 173] on eds-icon at bounding box center [204, 172] width 8 height 8
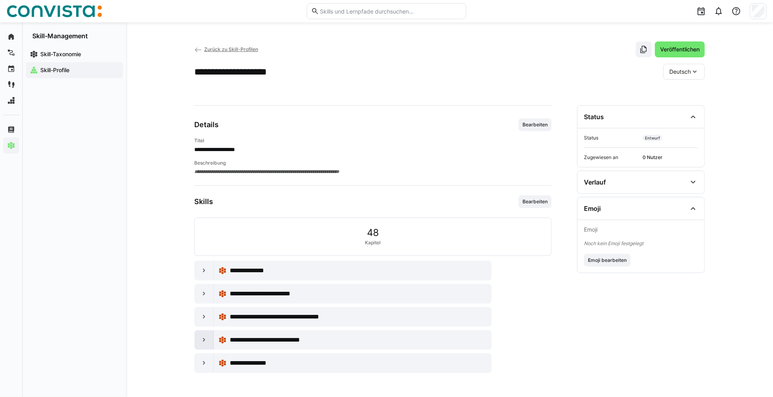
click at [202, 330] on div at bounding box center [204, 339] width 19 height 19
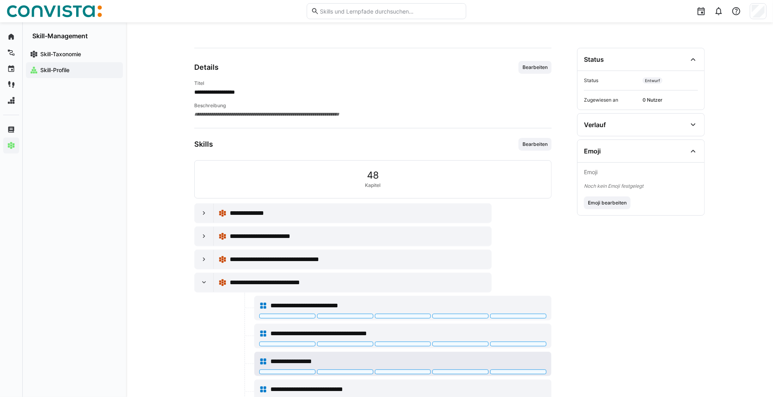
scroll to position [132, 0]
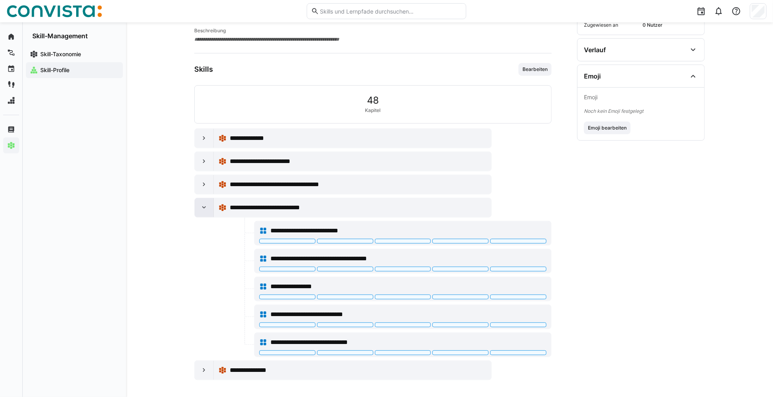
click at [203, 208] on eds-icon at bounding box center [204, 208] width 8 height 8
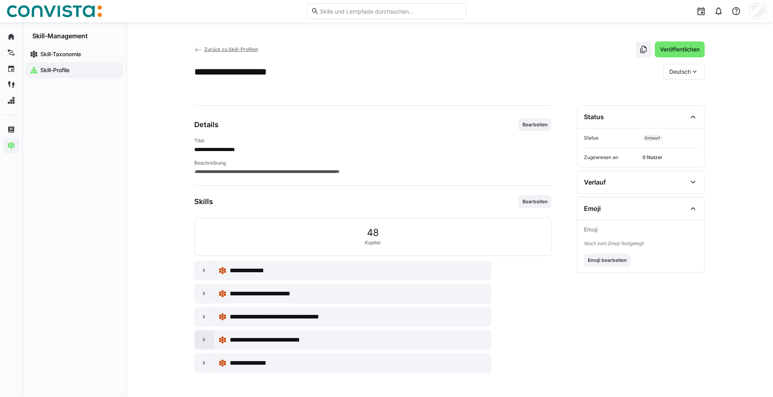
click at [204, 338] on eds-icon at bounding box center [204, 340] width 8 height 8
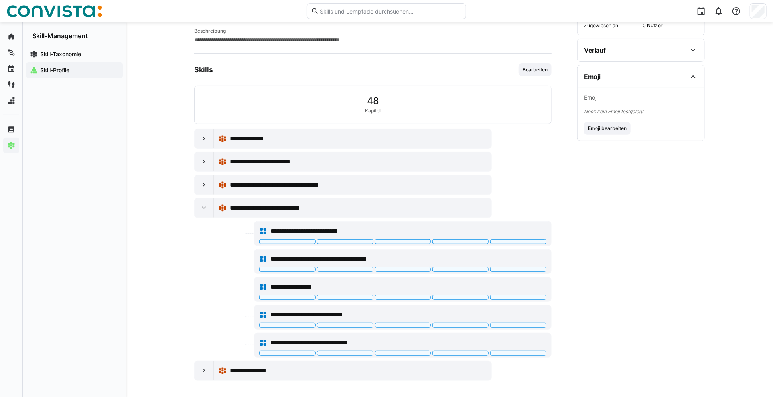
scroll to position [132, 0]
click at [203, 162] on eds-icon at bounding box center [204, 161] width 8 height 8
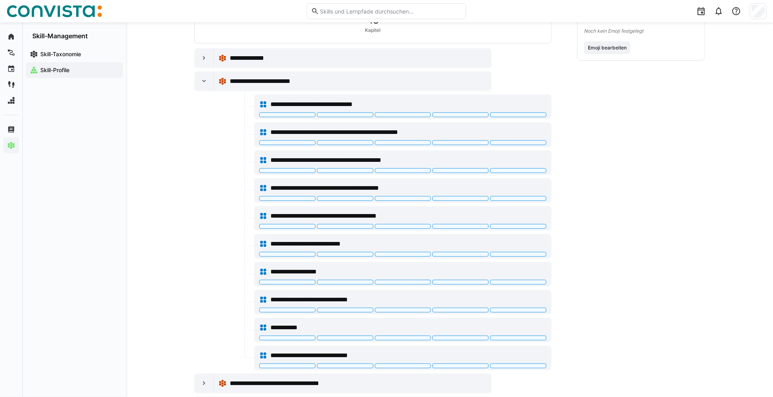
scroll to position [212, 0]
click at [206, 84] on eds-icon at bounding box center [204, 82] width 8 height 8
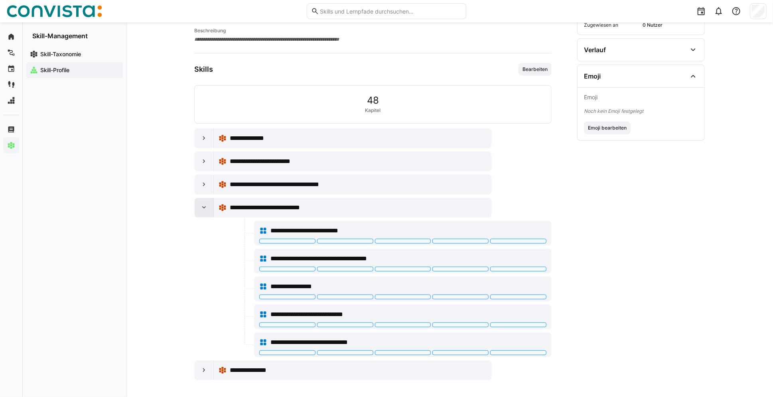
click at [206, 205] on eds-icon at bounding box center [204, 208] width 8 height 8
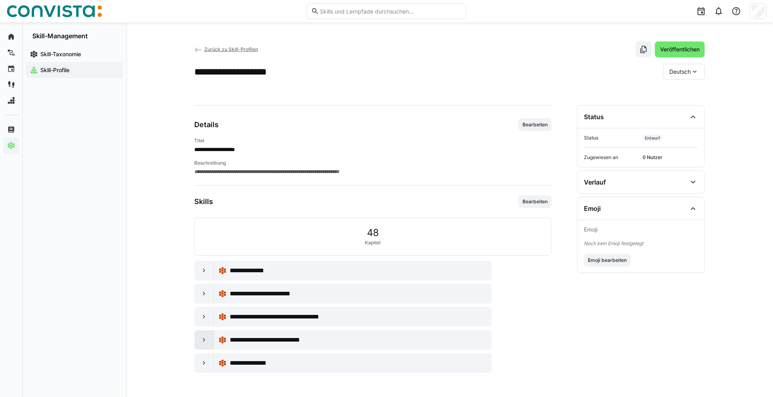
scroll to position [0, 0]
click at [155, 190] on div "**********" at bounding box center [449, 209] width 647 height 375
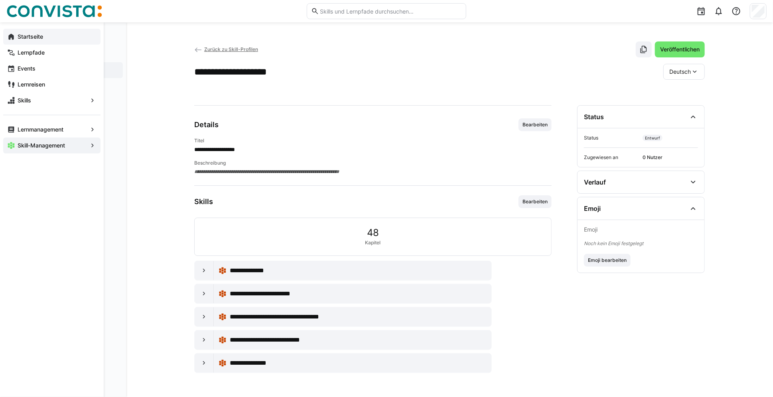
click at [0, 0] on app-navigation-label "Startseite" at bounding box center [0, 0] width 0 height 0
